Goal: Find specific page/section: Find specific page/section

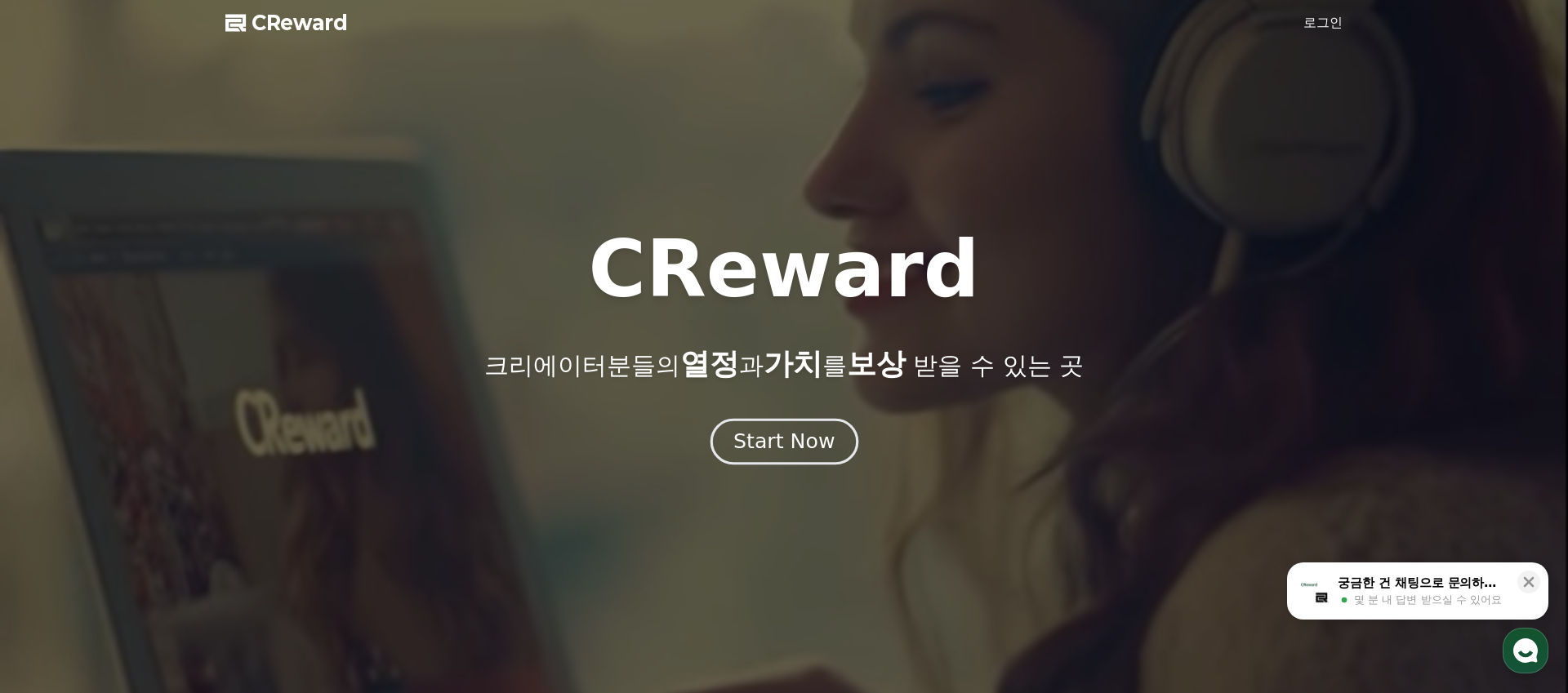
click at [779, 447] on div "Start Now" at bounding box center [784, 442] width 102 height 28
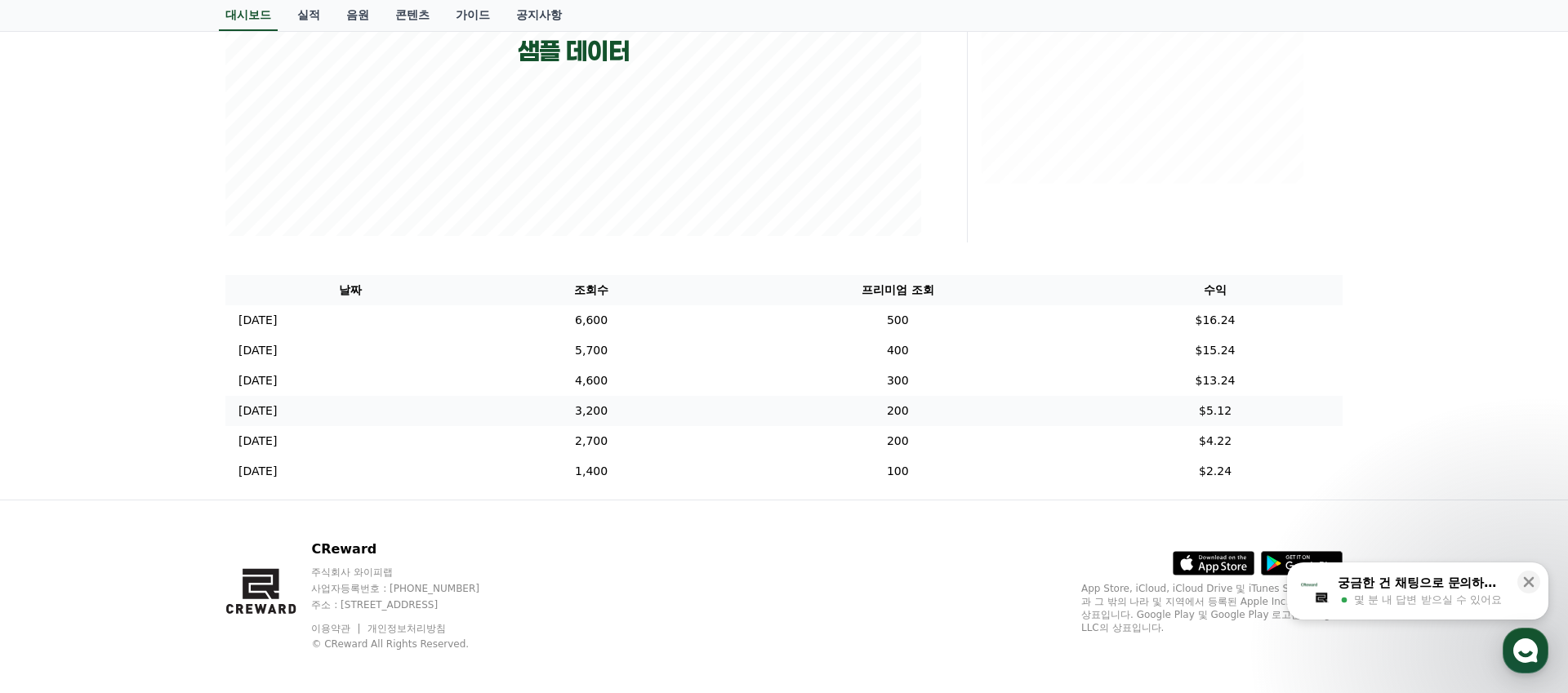
scroll to position [419, 0]
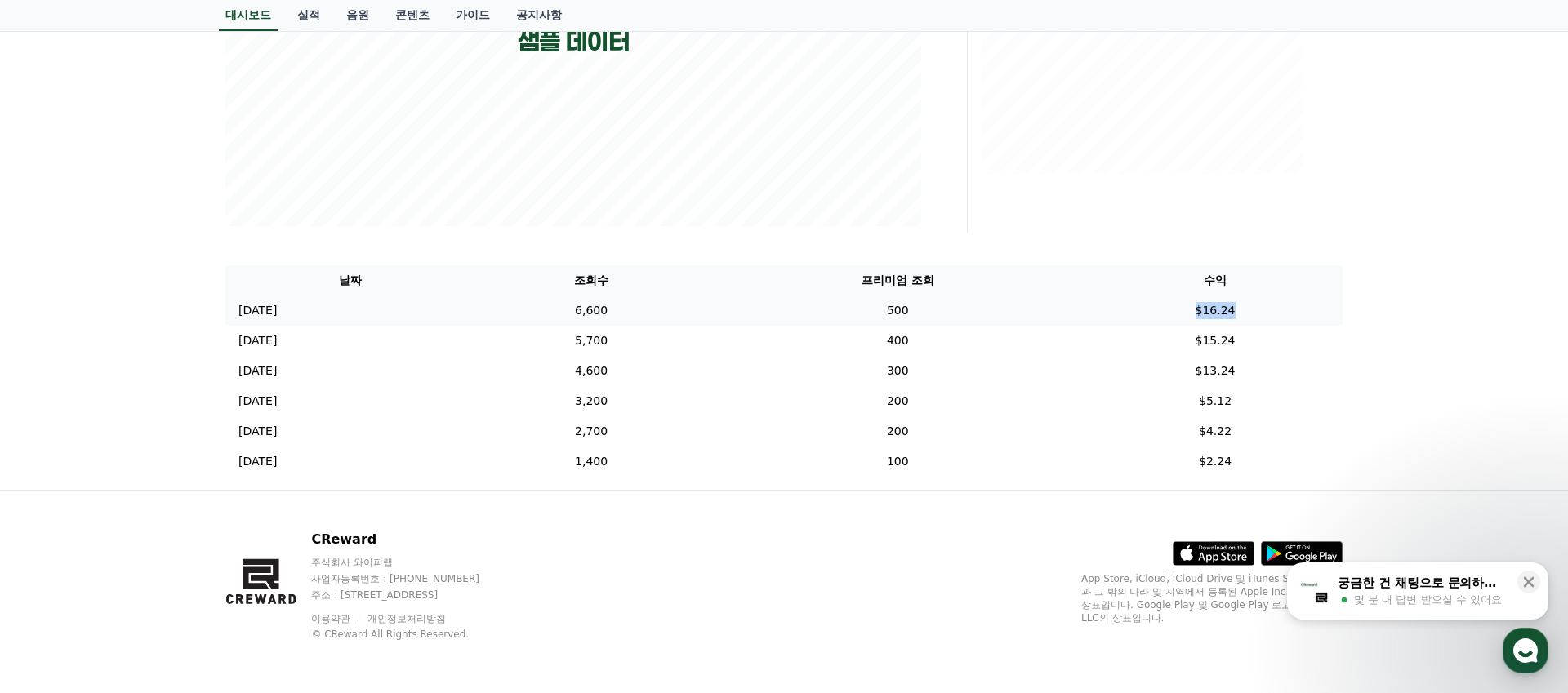
drag, startPoint x: 1292, startPoint y: 311, endPoint x: 1110, endPoint y: 310, distance: 182.0
click at [1110, 310] on td "$16.24" at bounding box center [1215, 311] width 255 height 31
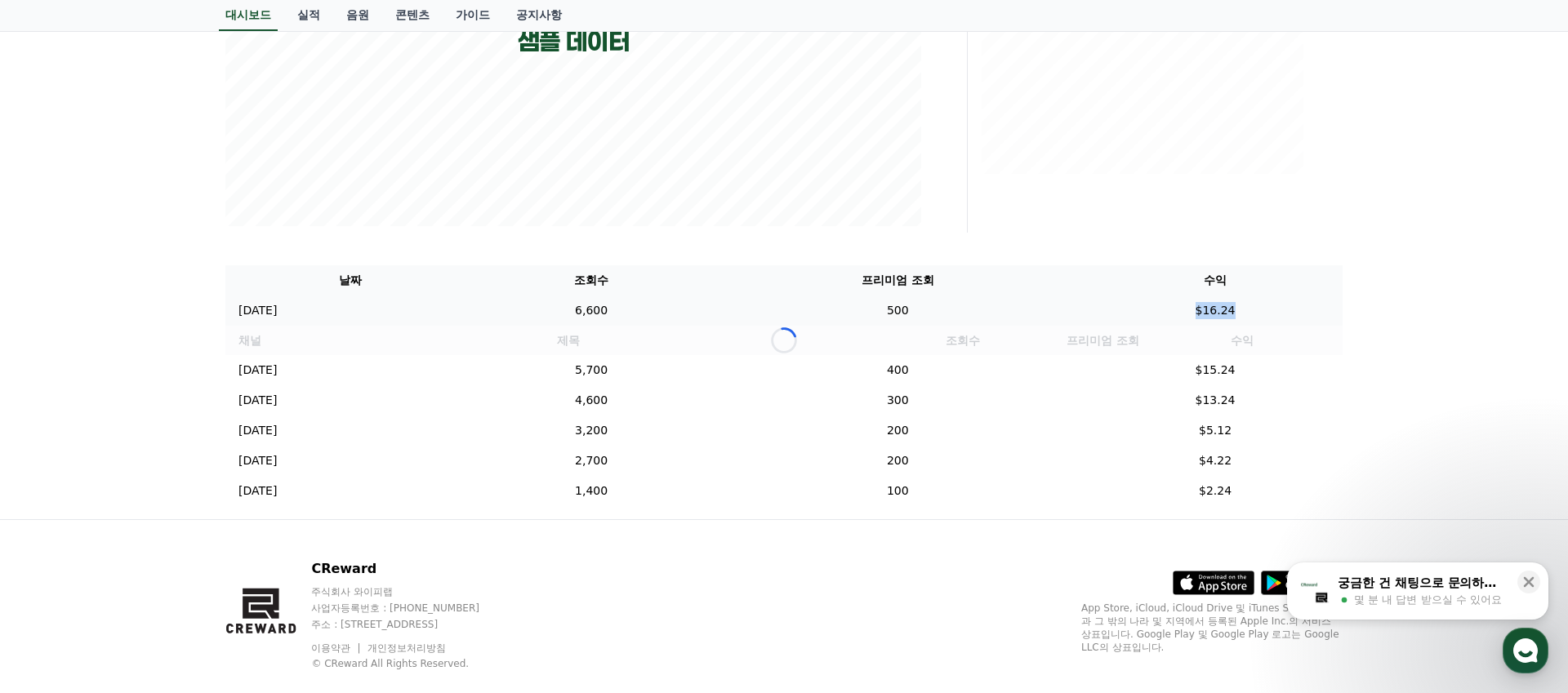
click at [1110, 310] on td "$16.24" at bounding box center [1215, 311] width 255 height 31
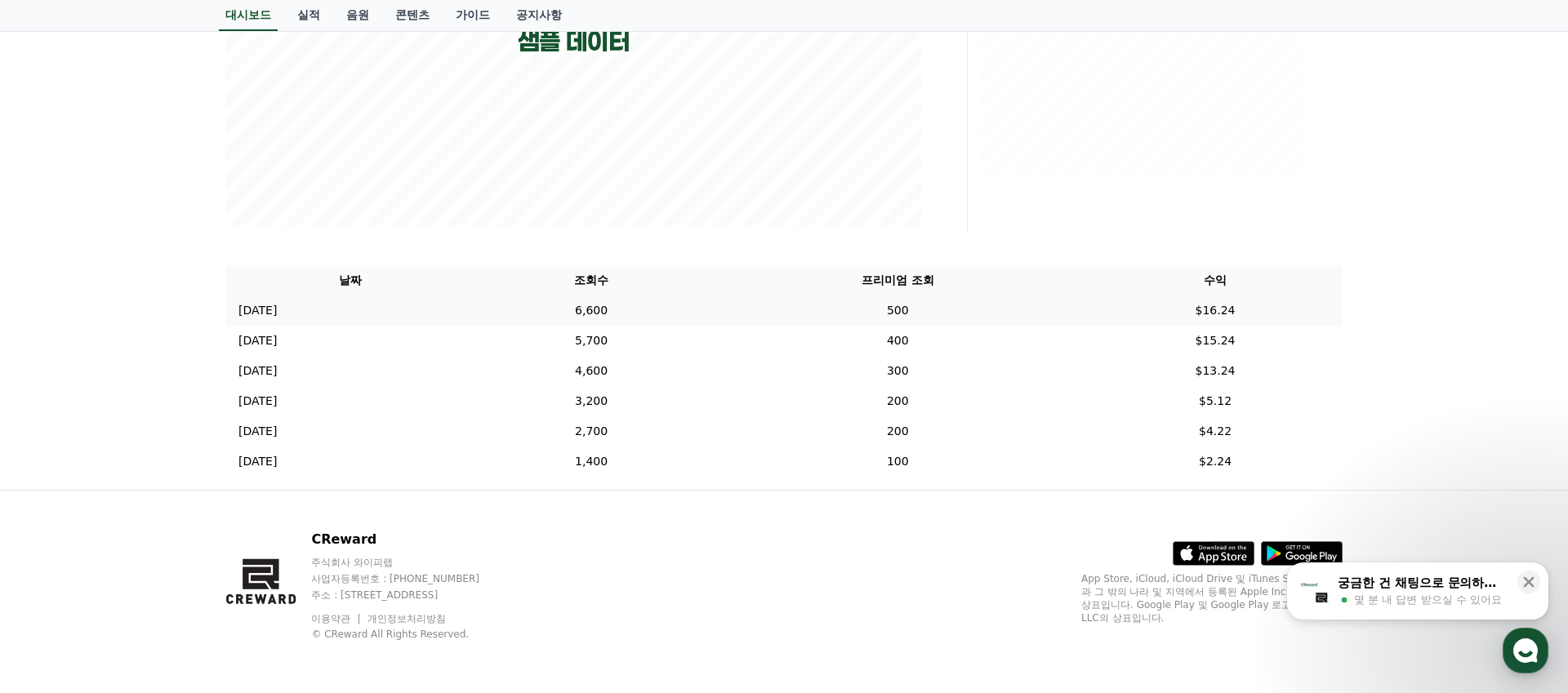
click at [1111, 313] on td "$16.24" at bounding box center [1215, 311] width 255 height 31
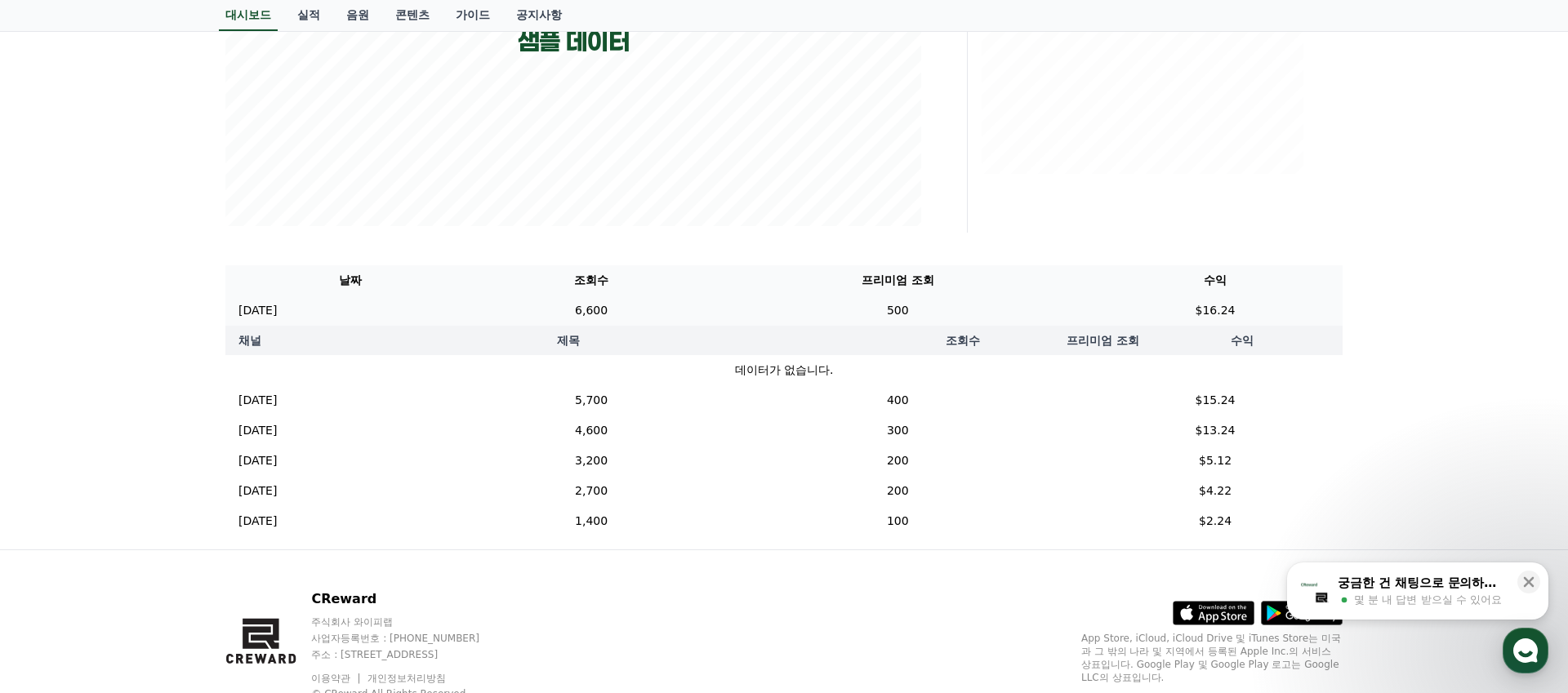
click at [1112, 311] on td "$16.24" at bounding box center [1215, 311] width 255 height 31
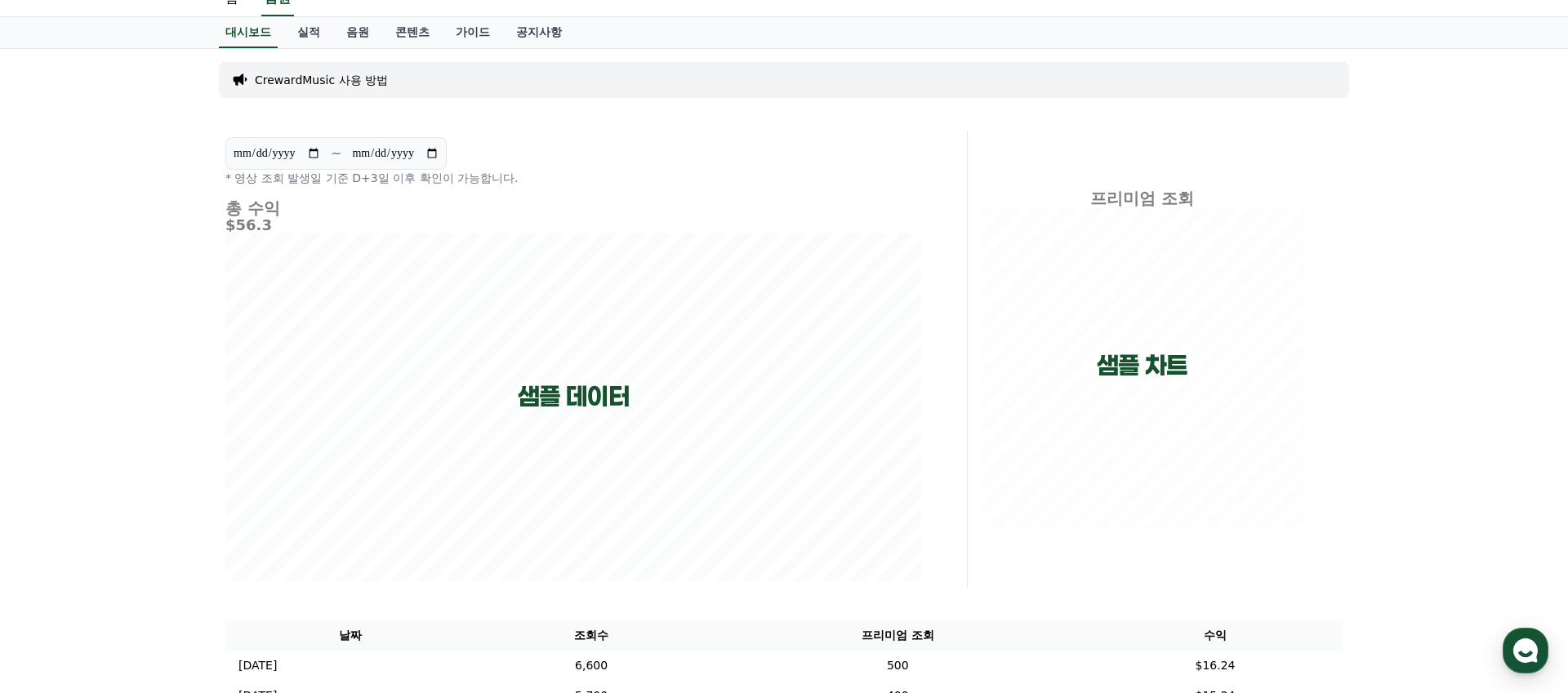
scroll to position [0, 0]
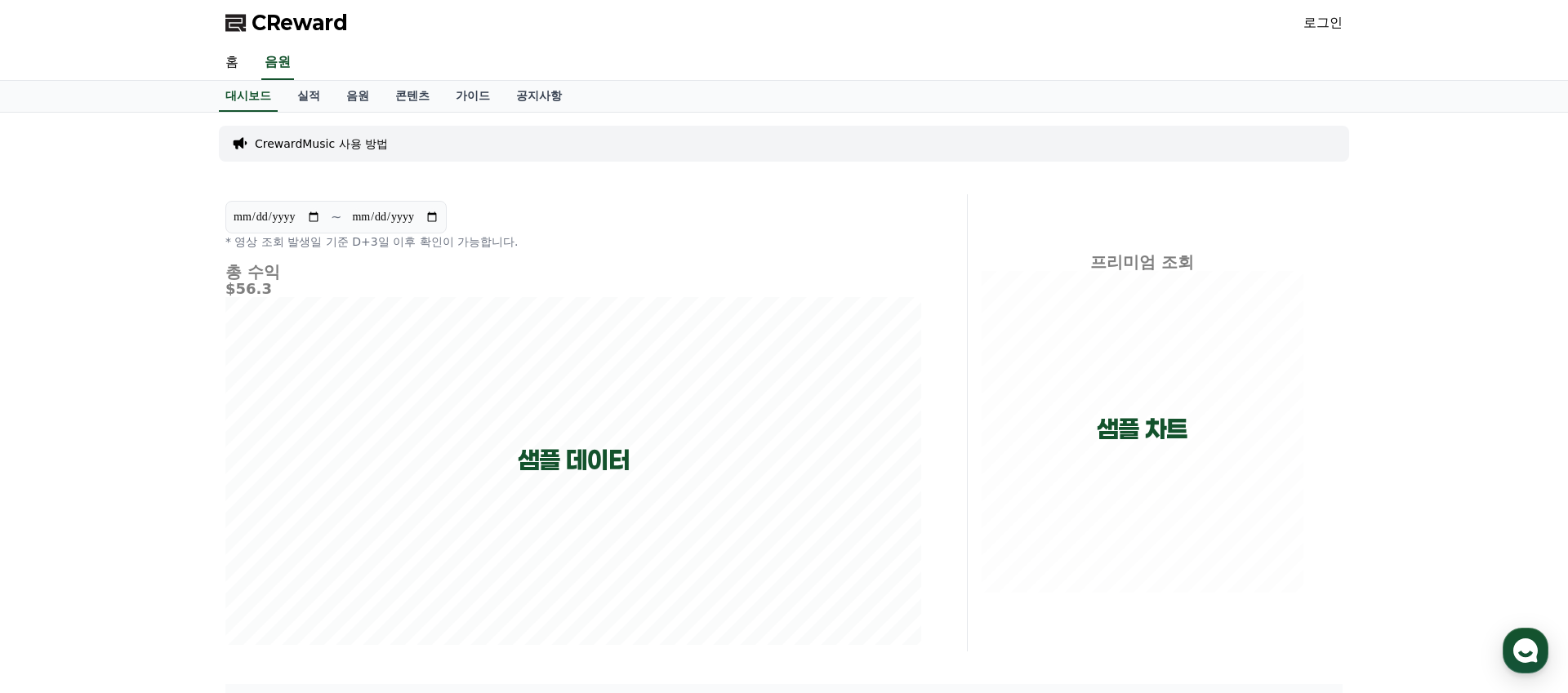
click at [1327, 27] on link "로그인" at bounding box center [1323, 23] width 39 height 20
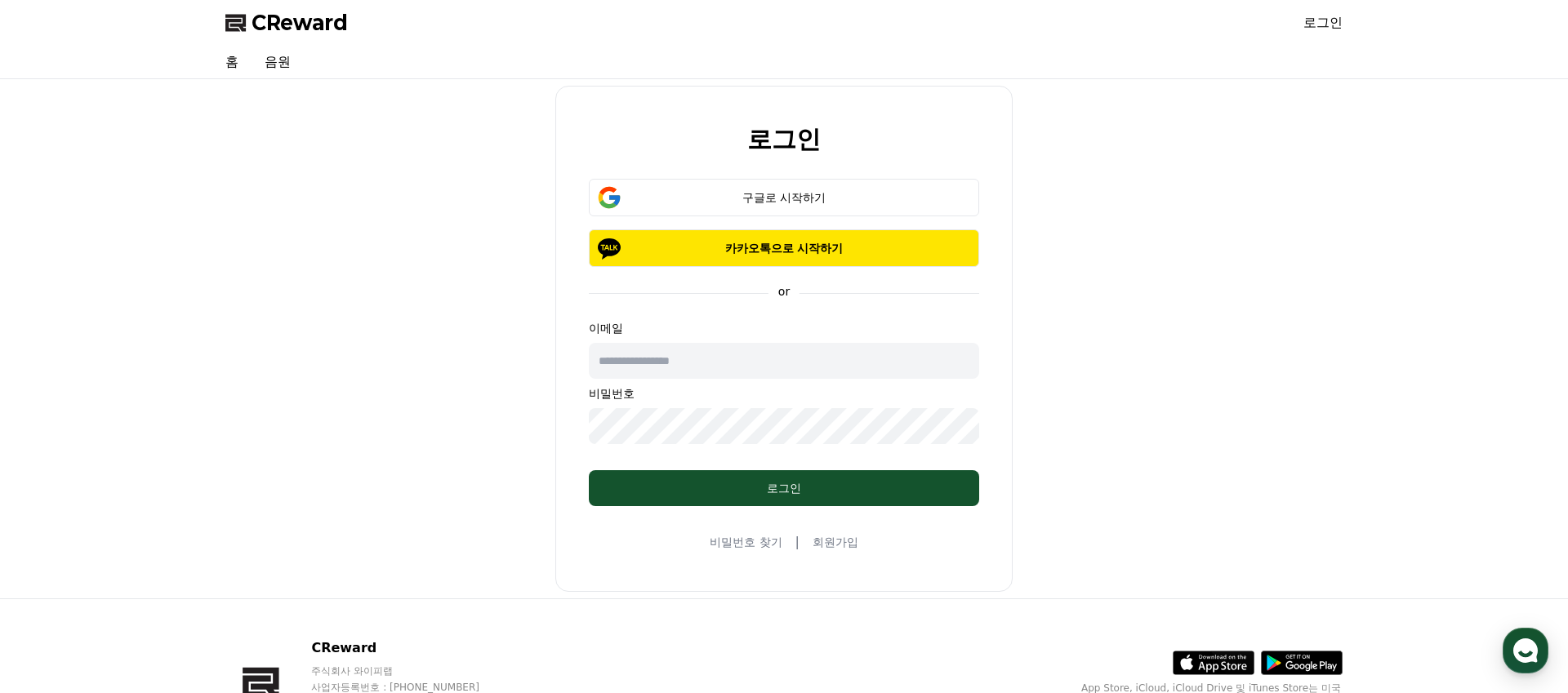
click at [270, 29] on span "CReward" at bounding box center [299, 23] width 97 height 26
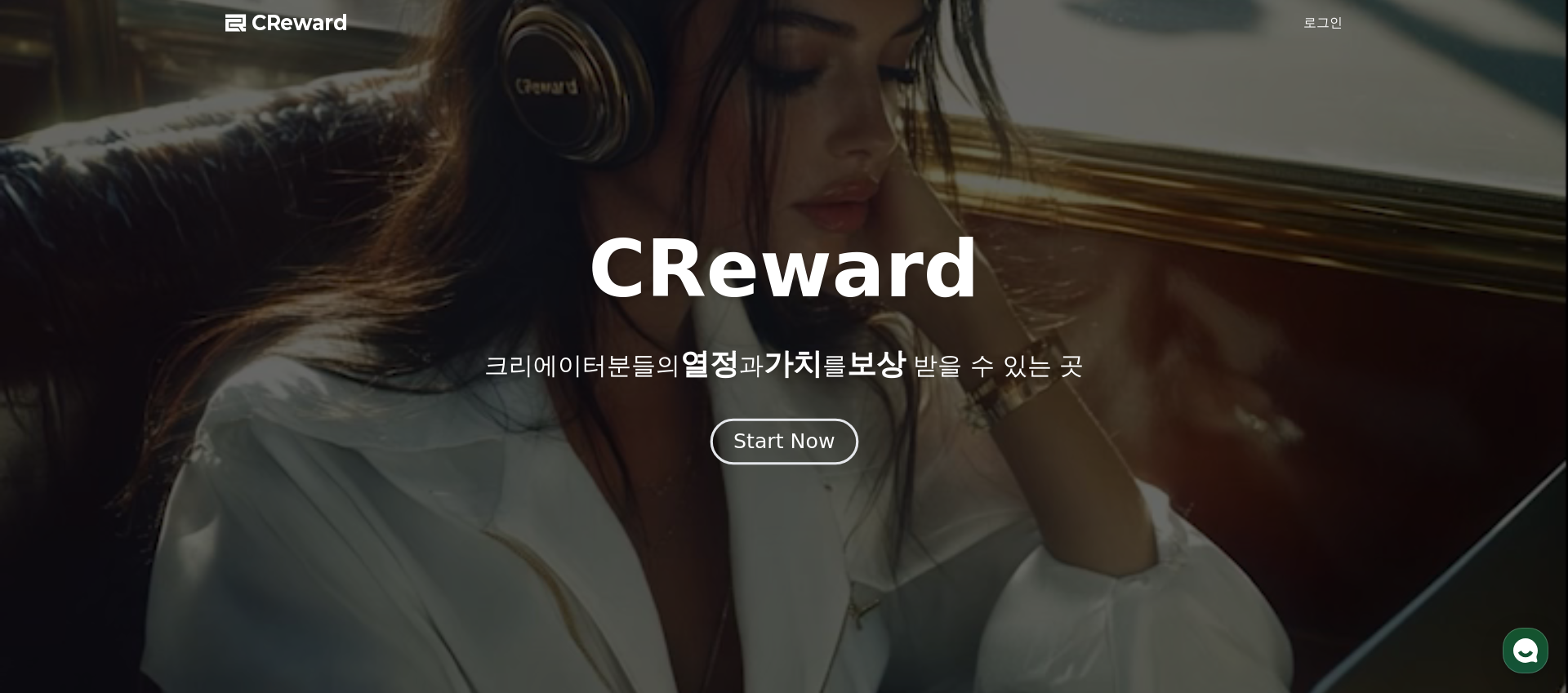
click at [810, 444] on div "Start Now" at bounding box center [784, 442] width 102 height 28
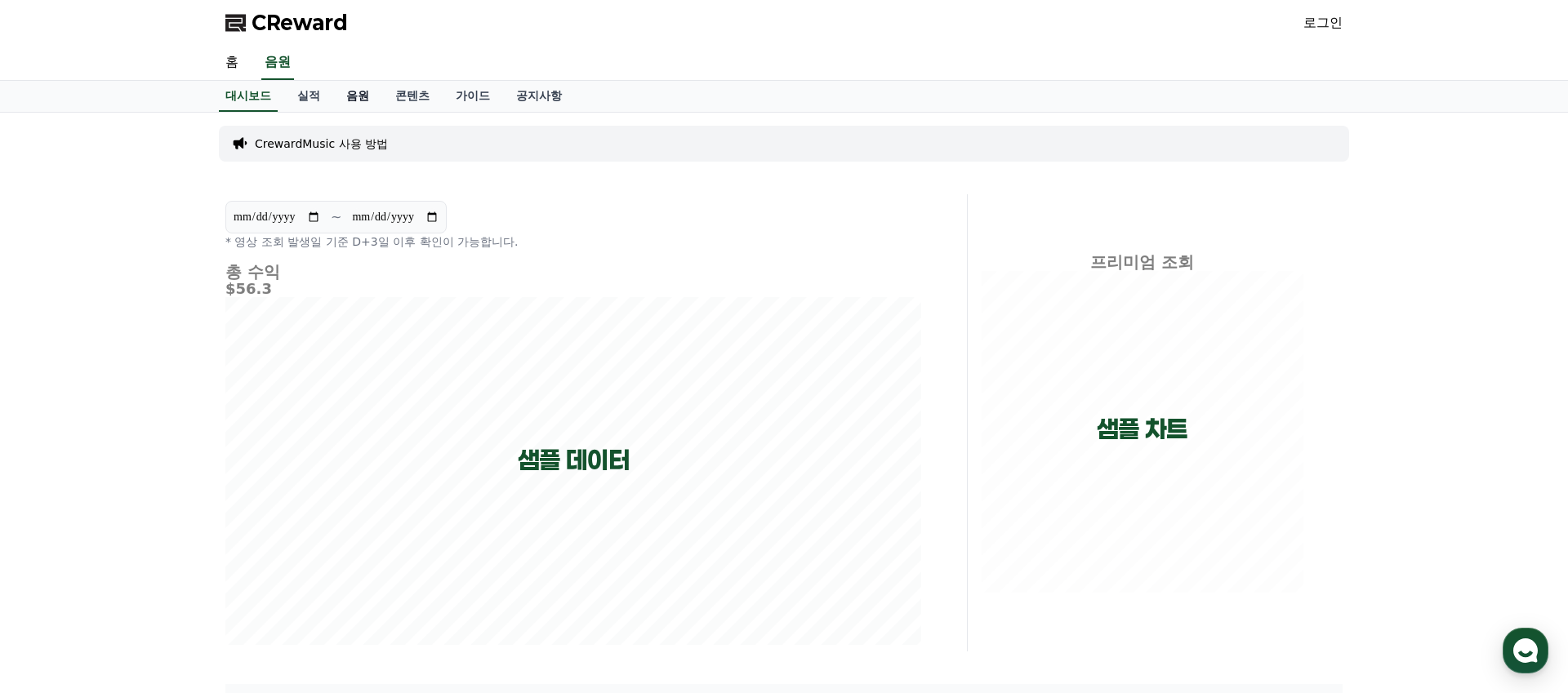
click at [347, 98] on link "음원" at bounding box center [357, 97] width 49 height 31
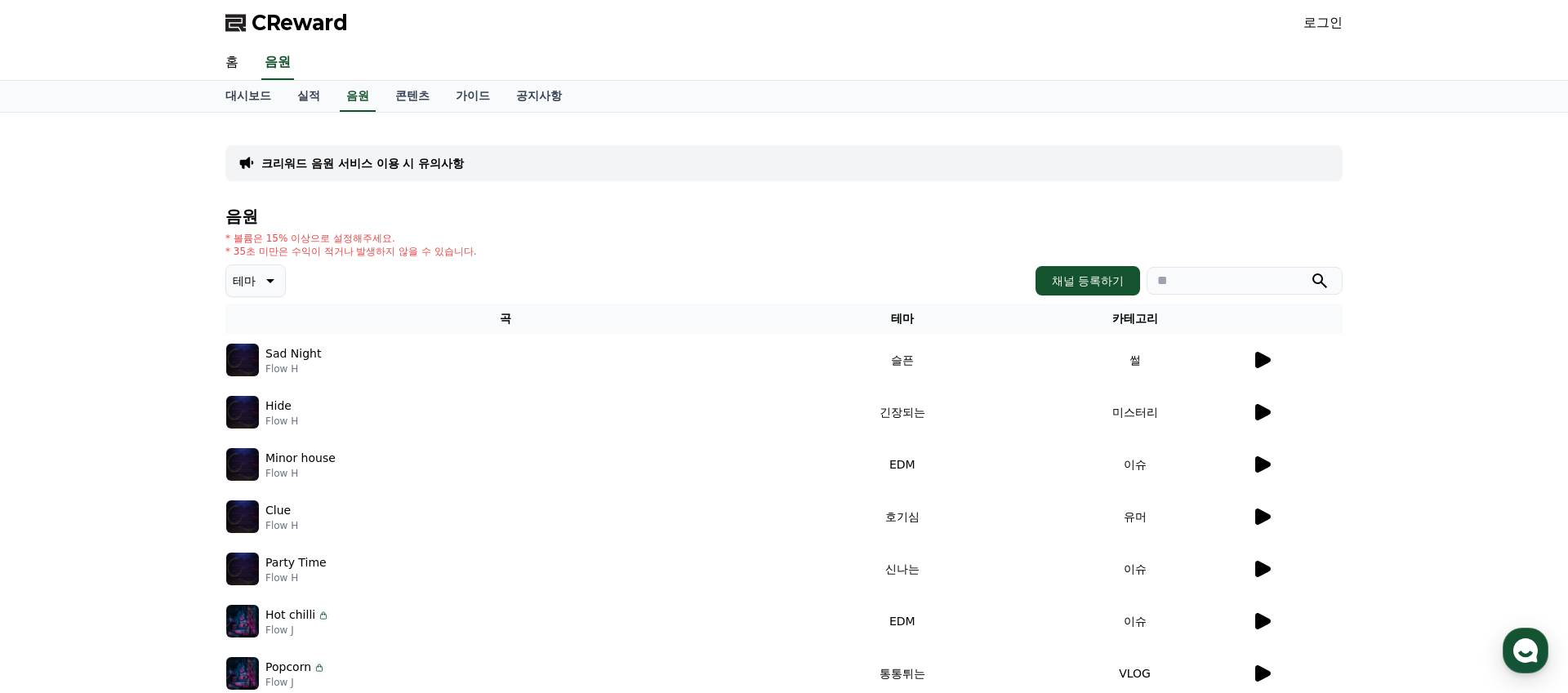
click at [1264, 362] on icon at bounding box center [1262, 360] width 16 height 17
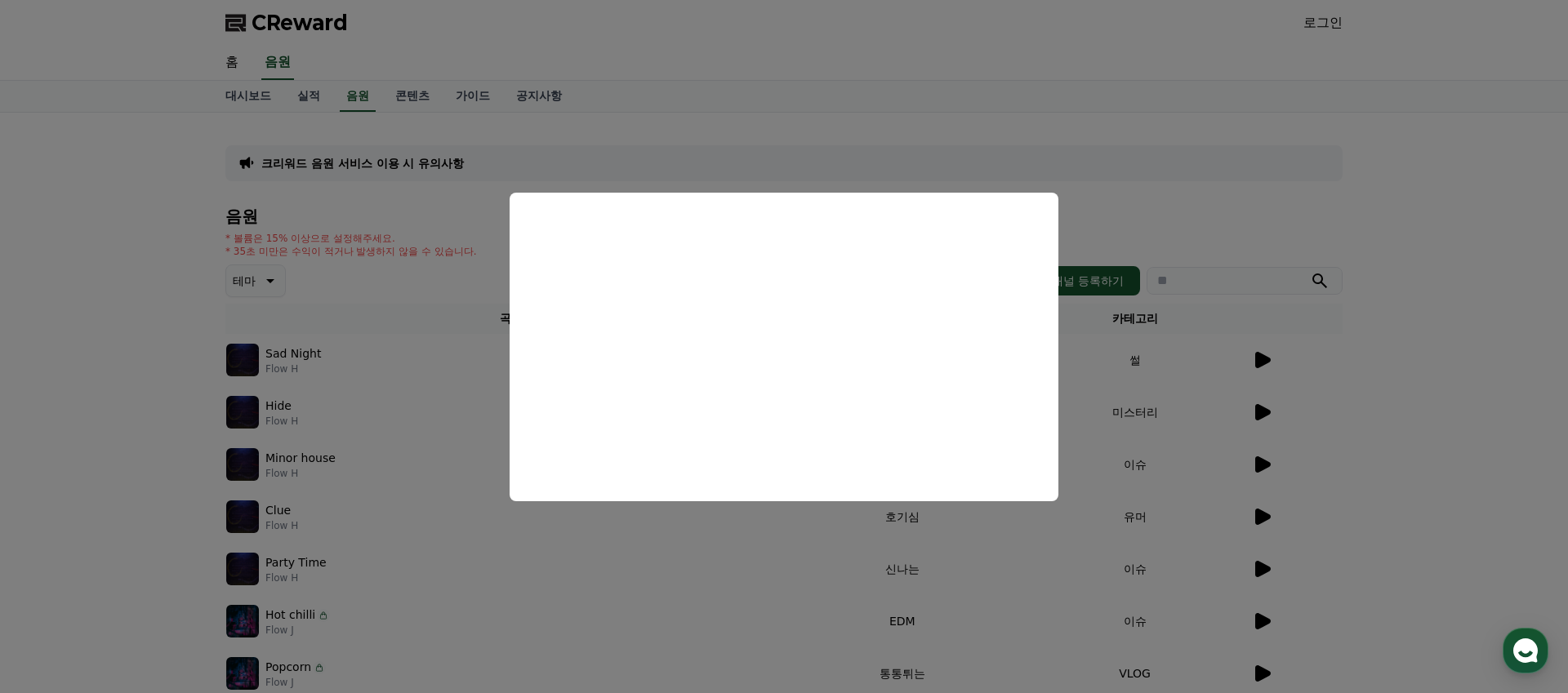
click at [1127, 482] on button "close modal" at bounding box center [784, 346] width 1568 height 693
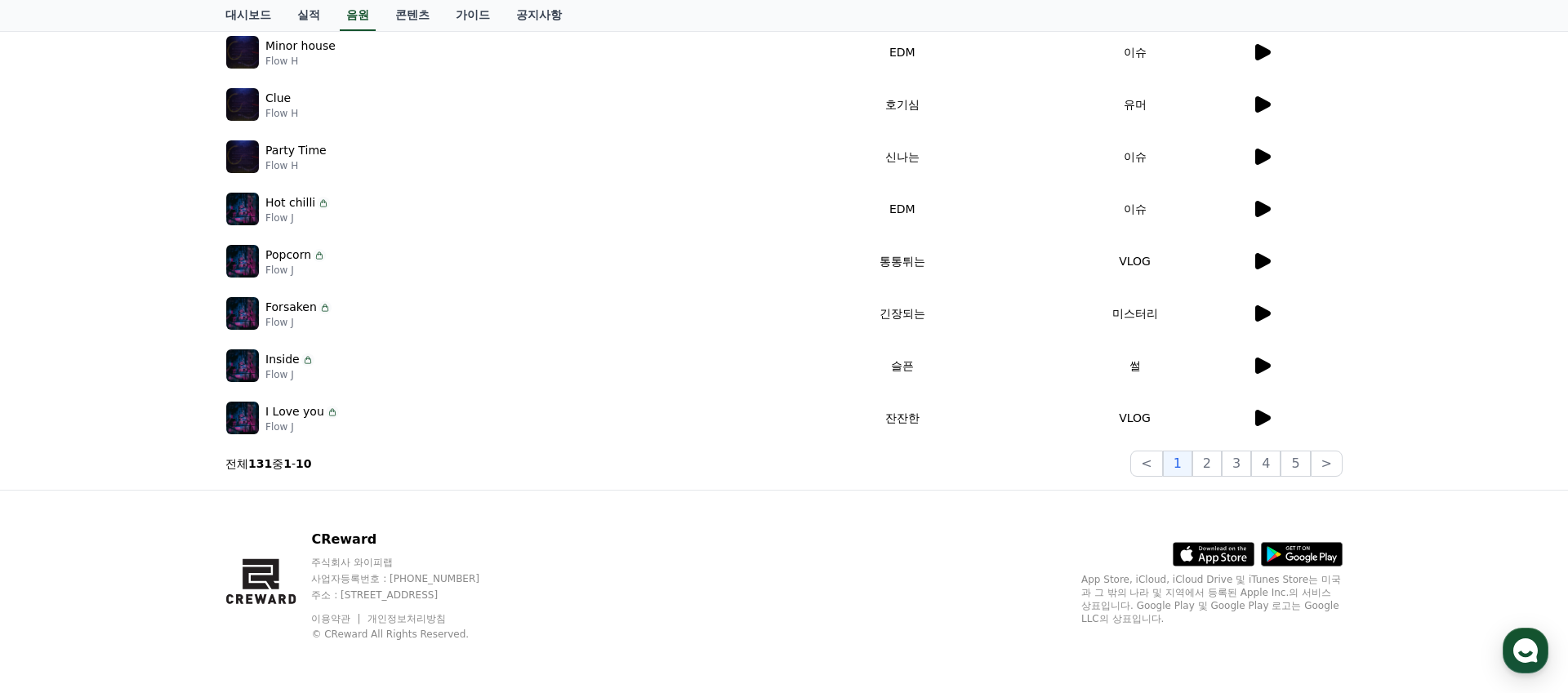
scroll to position [406, 0]
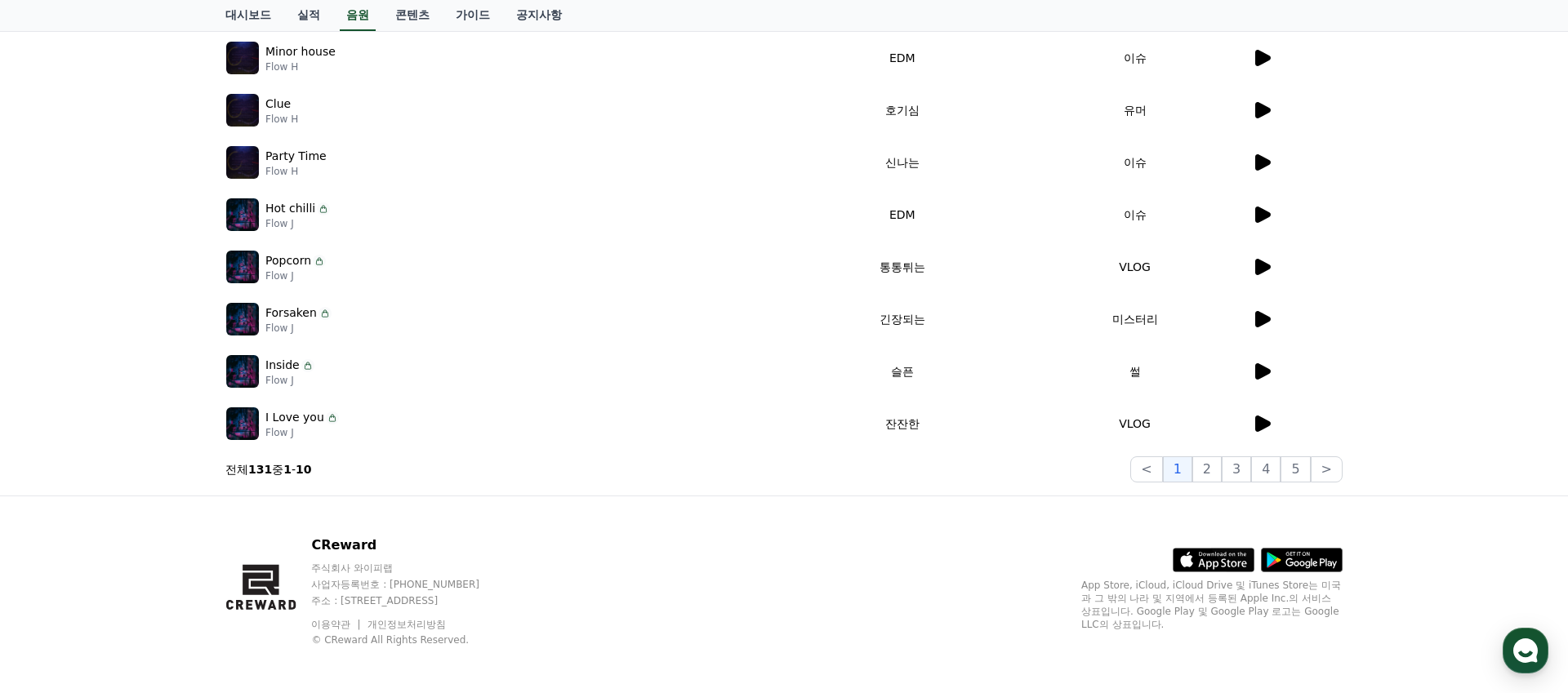
click at [1257, 215] on icon at bounding box center [1262, 215] width 16 height 17
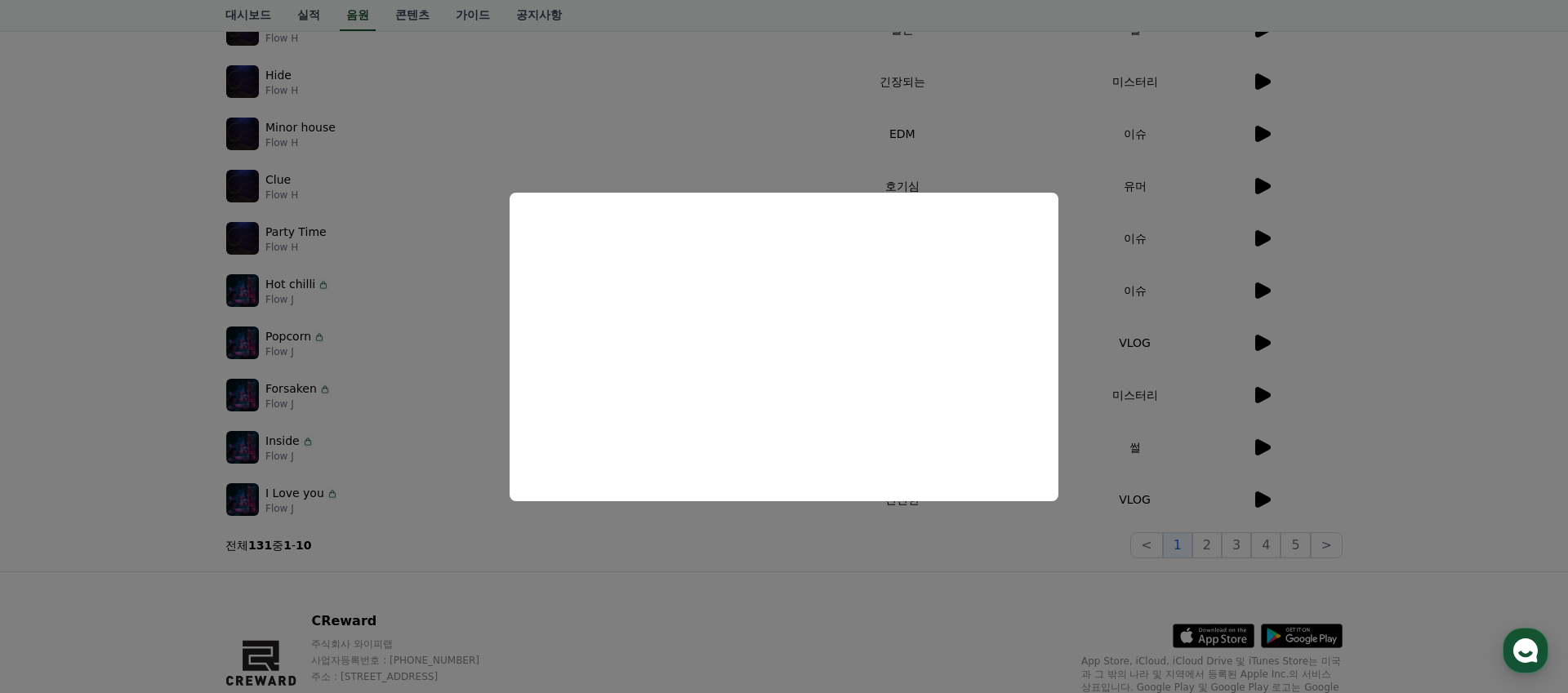
scroll to position [328, 0]
click at [1355, 318] on button "close modal" at bounding box center [784, 346] width 1568 height 693
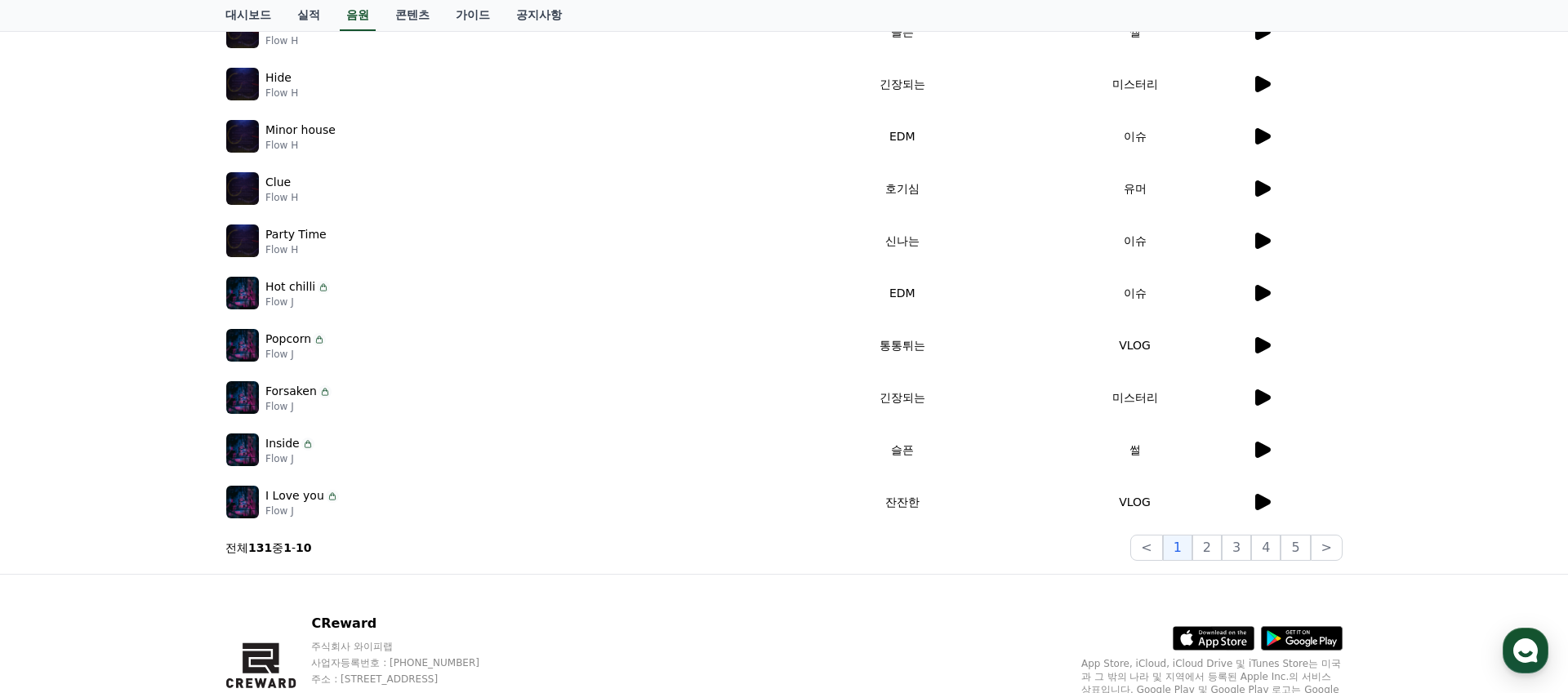
click at [1335, 264] on td at bounding box center [1297, 240] width 92 height 52
click at [1265, 190] on icon at bounding box center [1262, 188] width 16 height 17
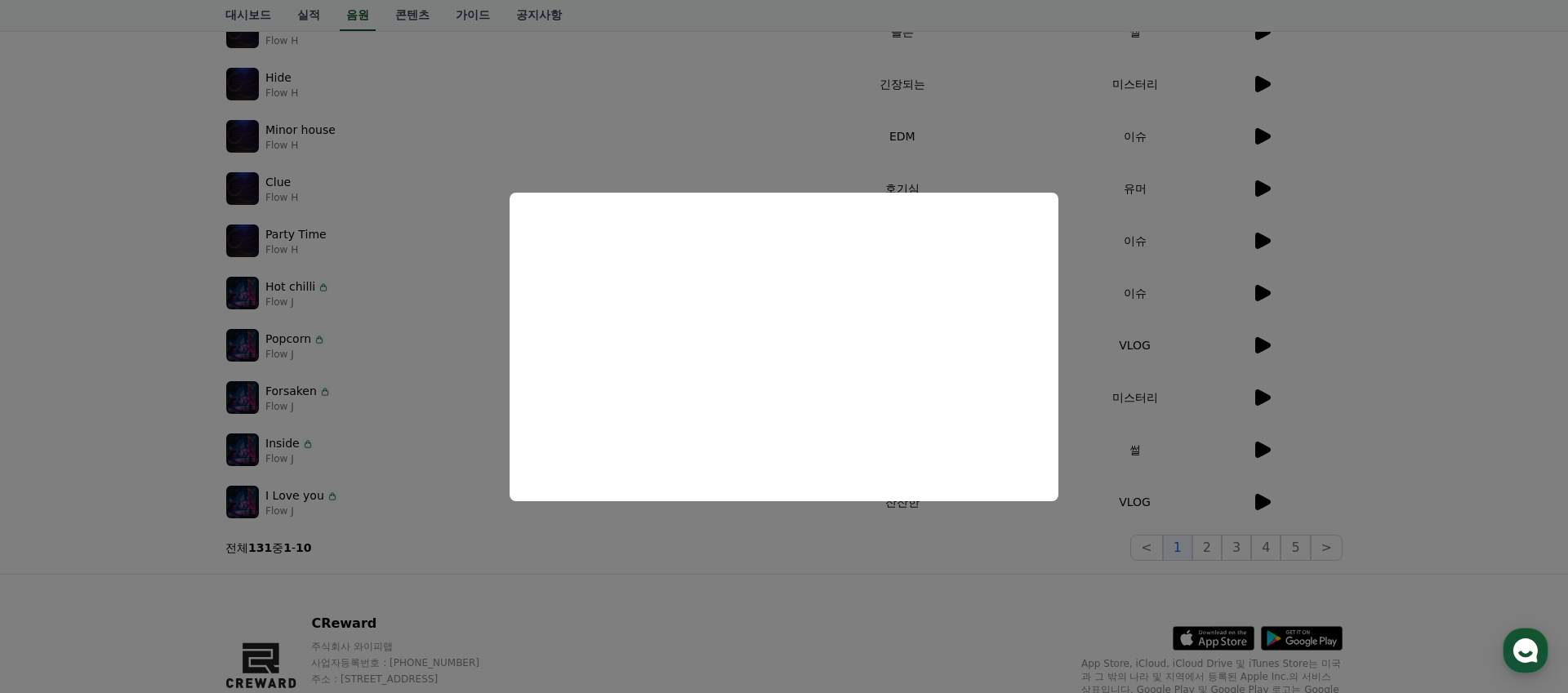
click at [1265, 131] on button "close modal" at bounding box center [784, 346] width 1568 height 693
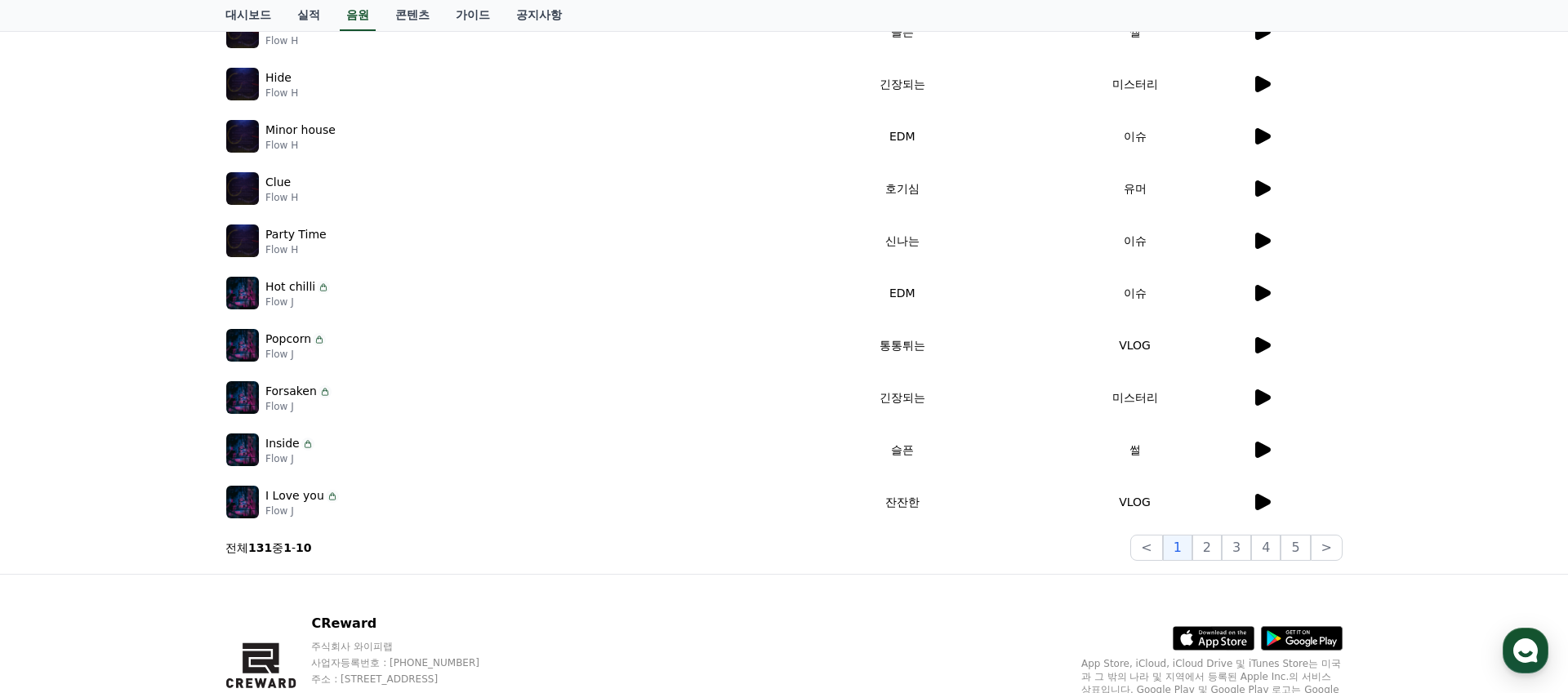
click at [1265, 134] on icon at bounding box center [1262, 136] width 16 height 17
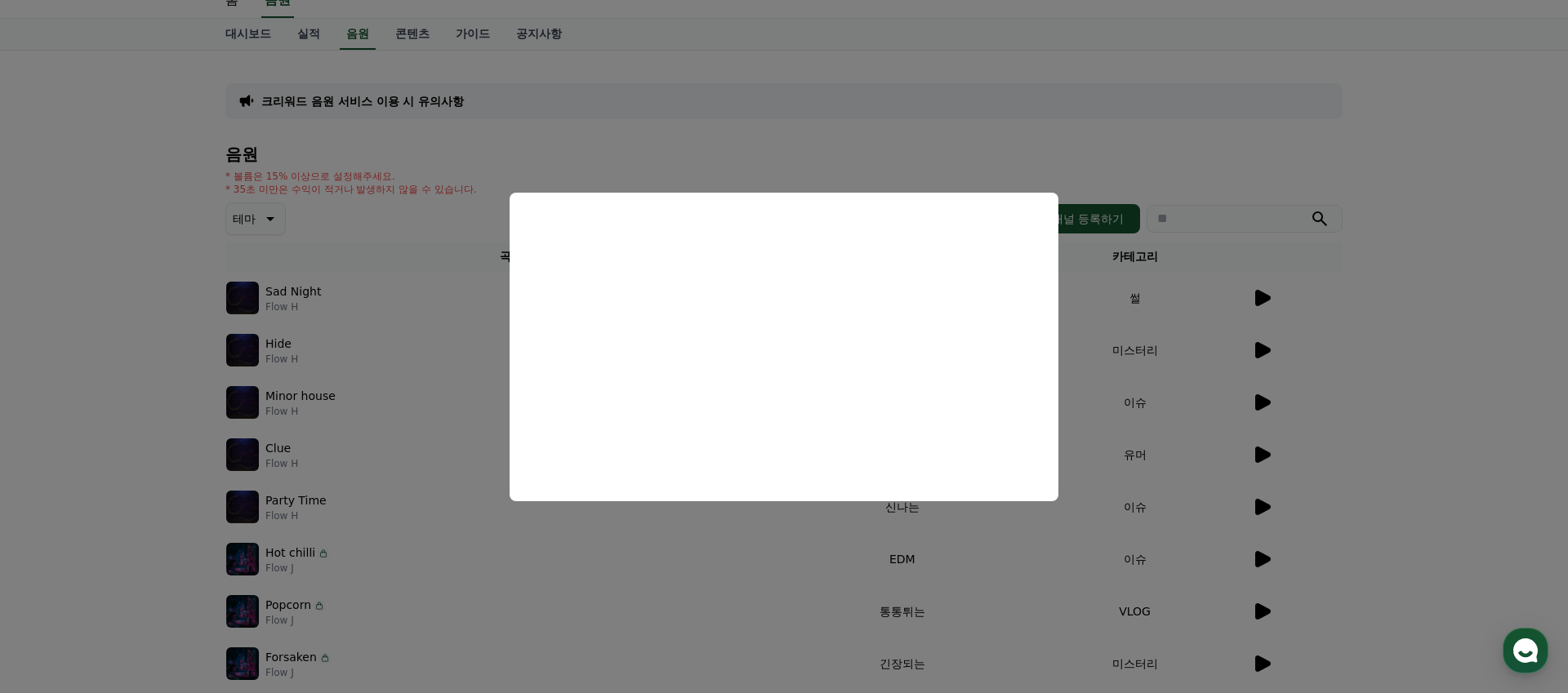
scroll to position [0, 0]
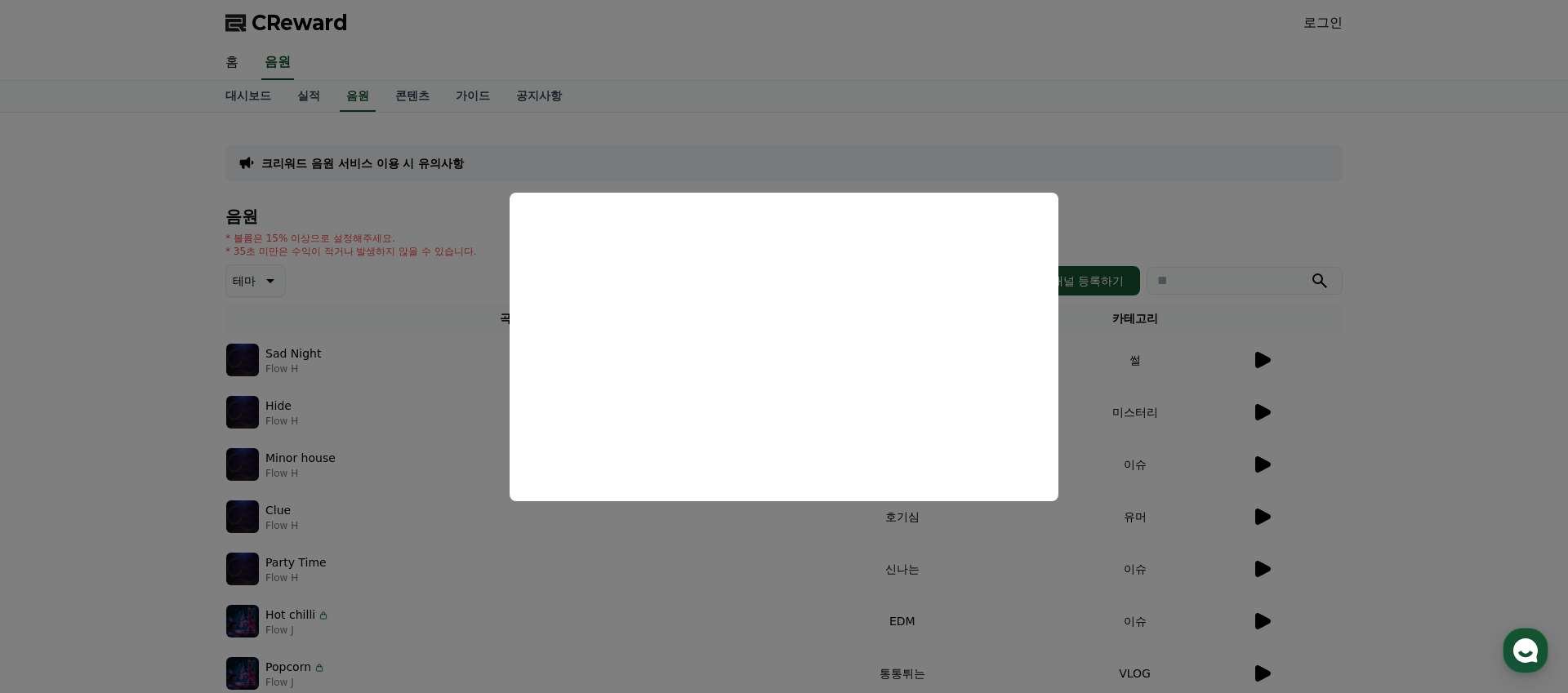
click at [1142, 383] on button "close modal" at bounding box center [784, 346] width 1568 height 693
click at [1251, 334] on td at bounding box center [1297, 359] width 92 height 52
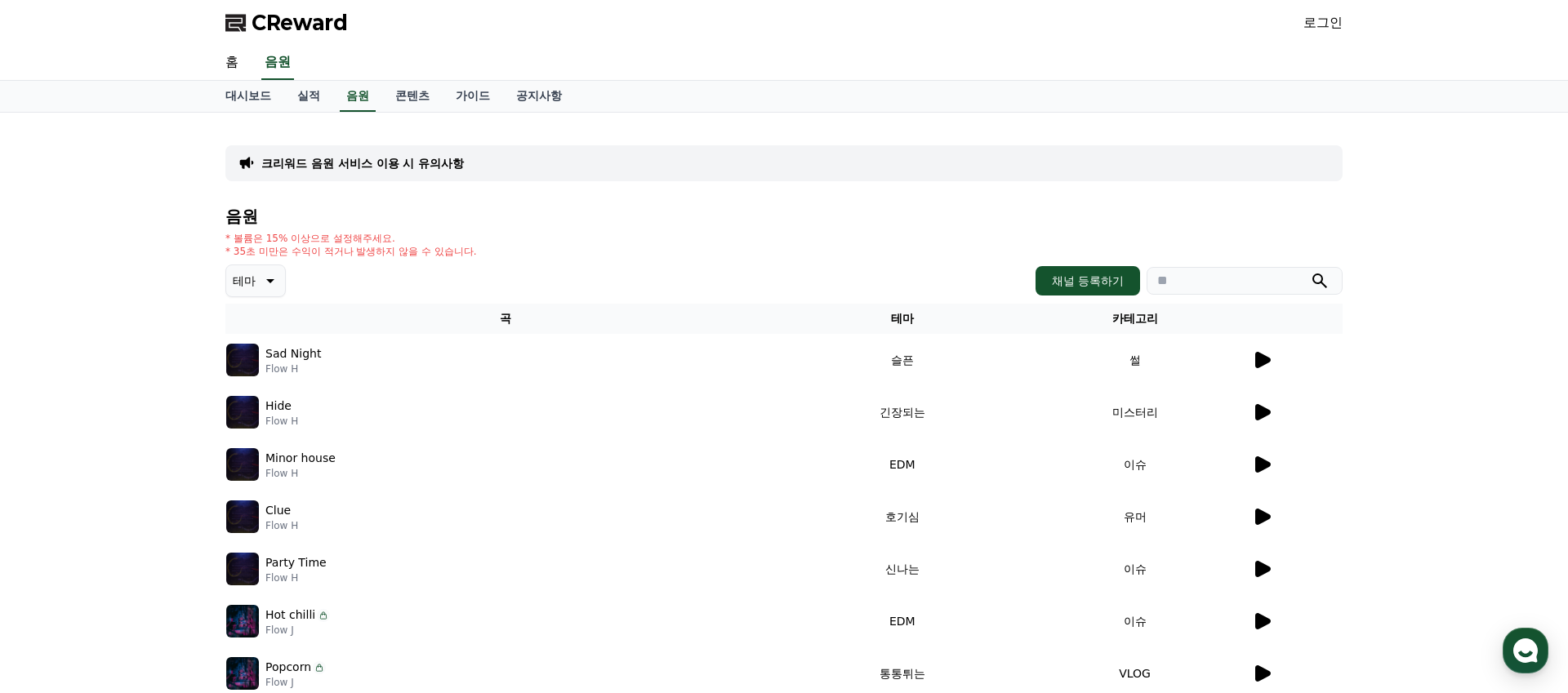
click at [1188, 281] on input "search" at bounding box center [1244, 281] width 196 height 28
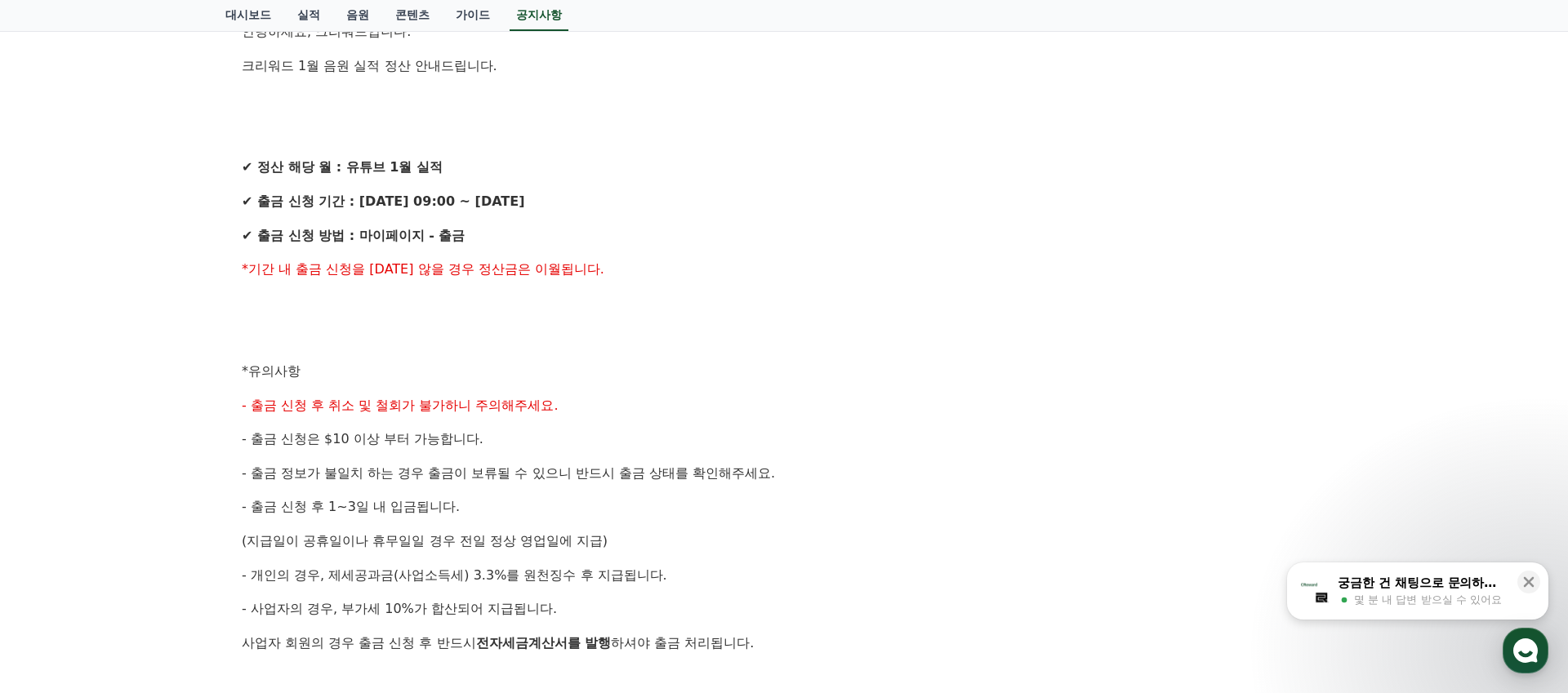
scroll to position [401, 0]
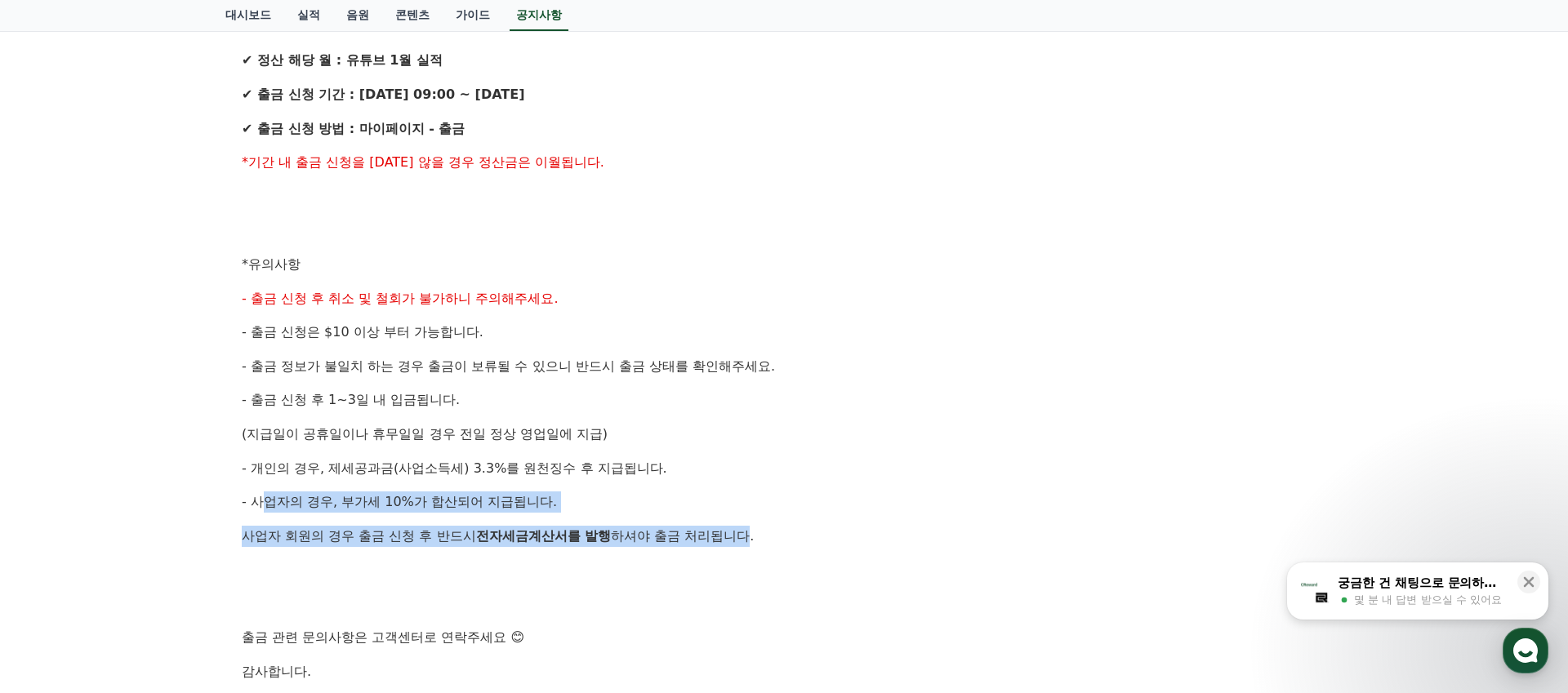
drag, startPoint x: 494, startPoint y: 520, endPoint x: 257, endPoint y: 509, distance: 237.3
click at [257, 509] on div "안녕하세요, 크리워드입니다. 크리워드 1월 음원 실적 정산 안내드립니다. ✔ 정산 해당 월 : 유튜브 1월 실적 ✔ 출금 신청 기간 : [DA…" at bounding box center [784, 298] width 1084 height 768
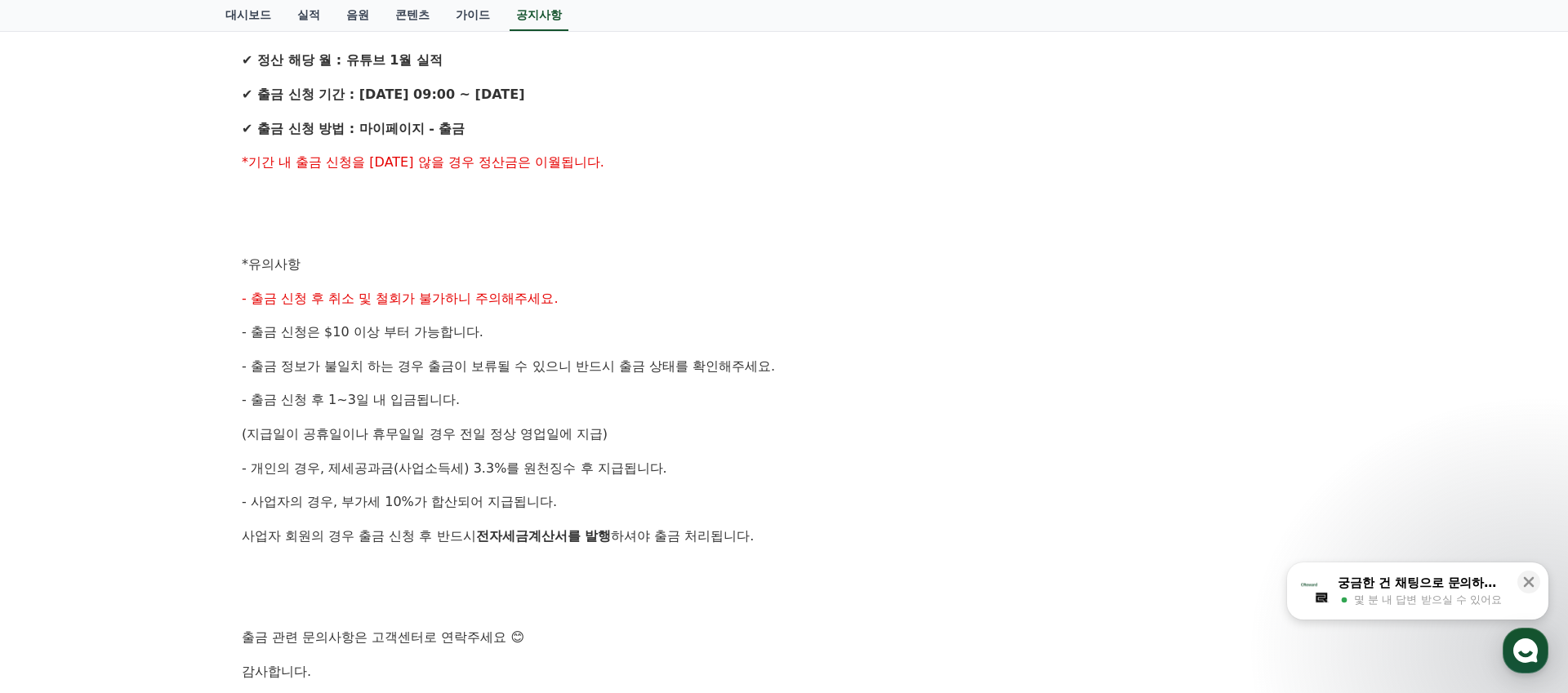
click at [257, 509] on p "- 사업자의 경우, 부가세 10%가 합산되어 지급됩니다." at bounding box center [784, 502] width 1084 height 21
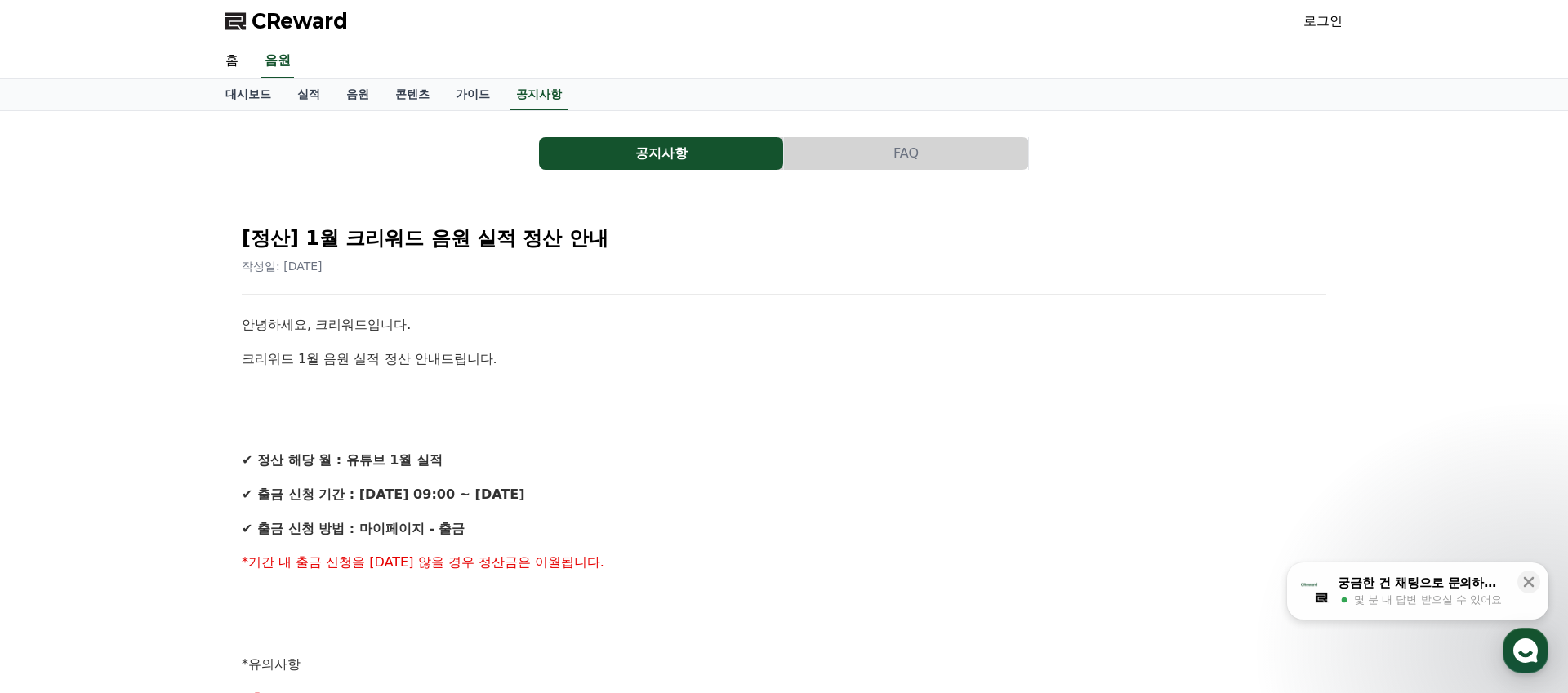
scroll to position [0, 0]
